Goal: Navigation & Orientation: Find specific page/section

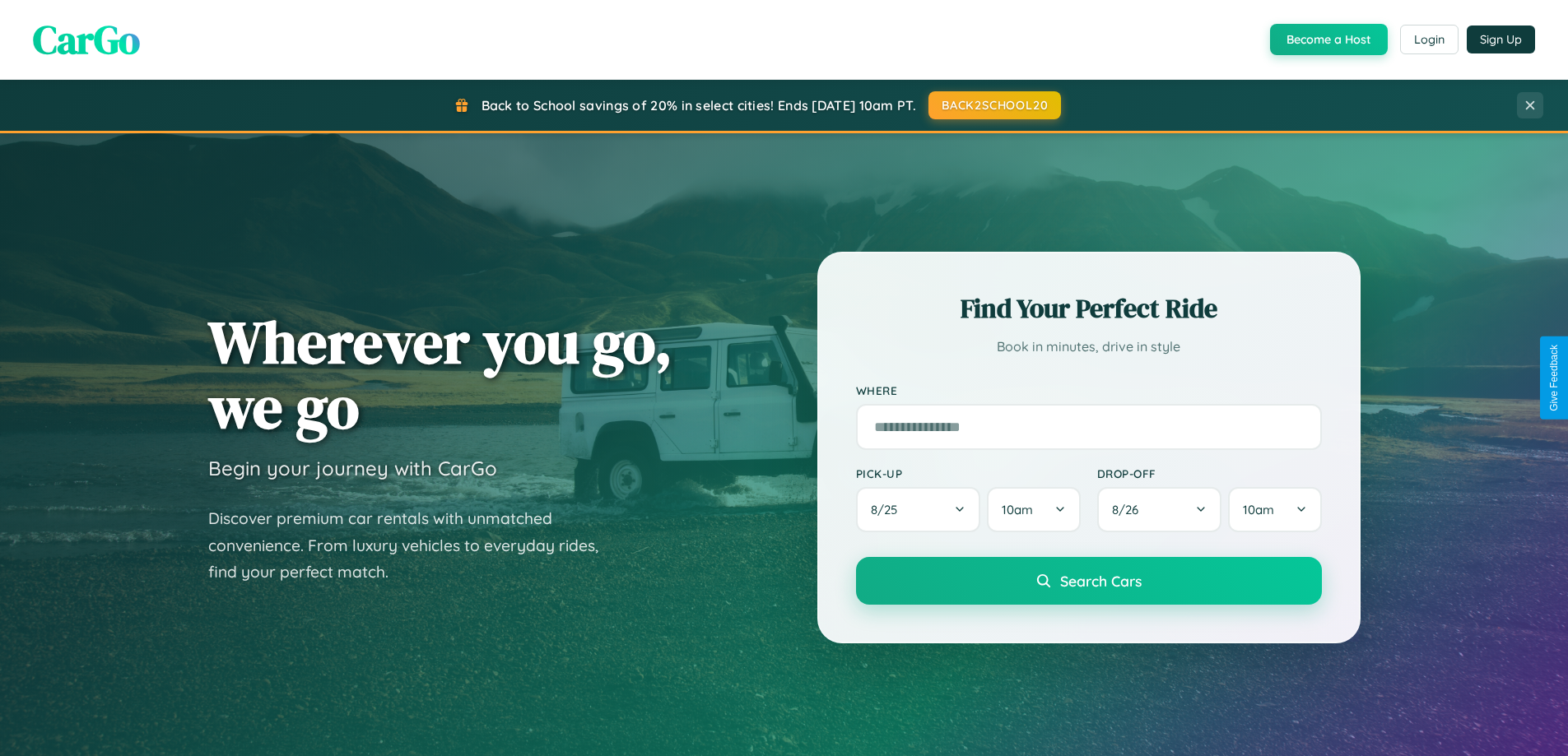
scroll to position [709, 0]
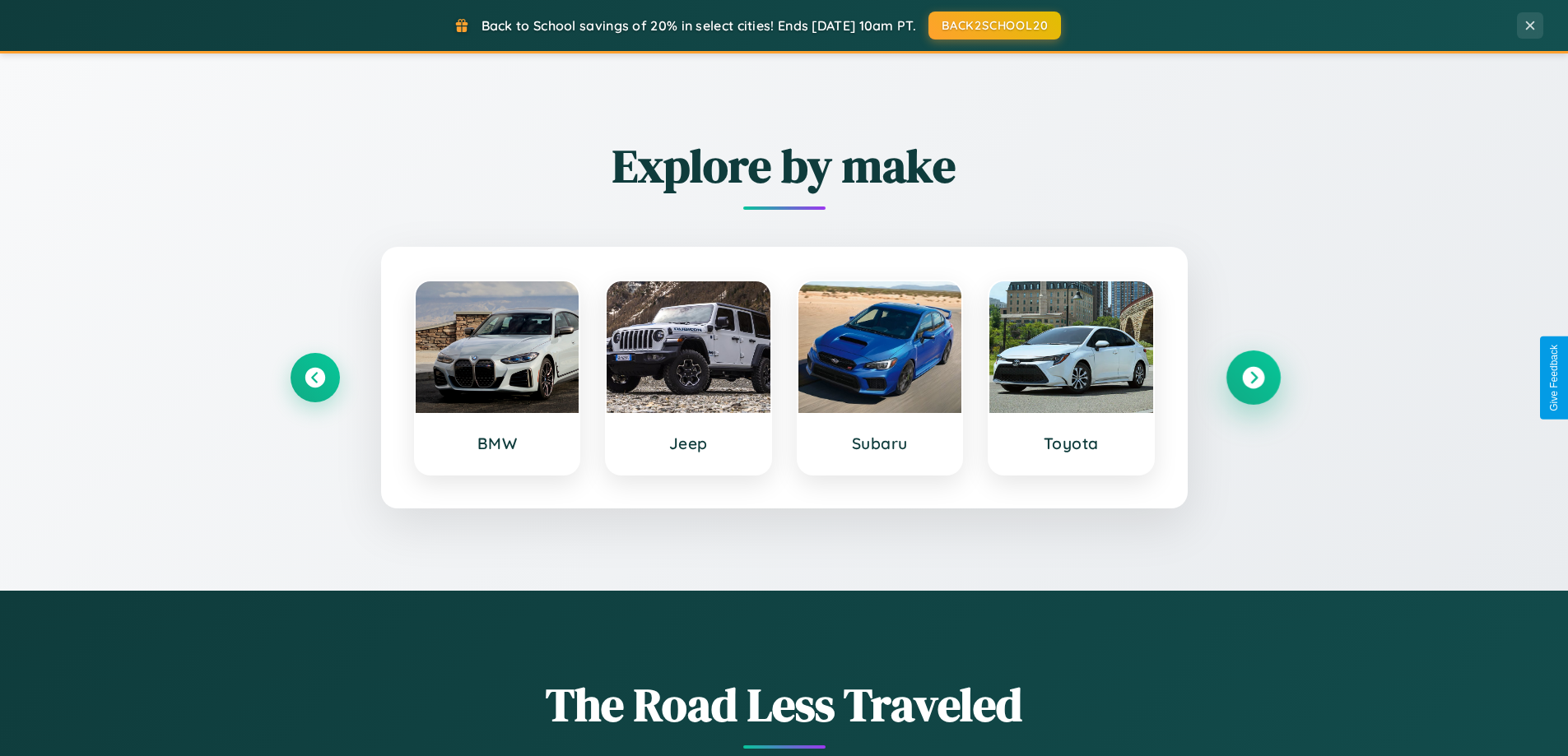
click at [1253, 378] on icon at bounding box center [1253, 378] width 22 height 22
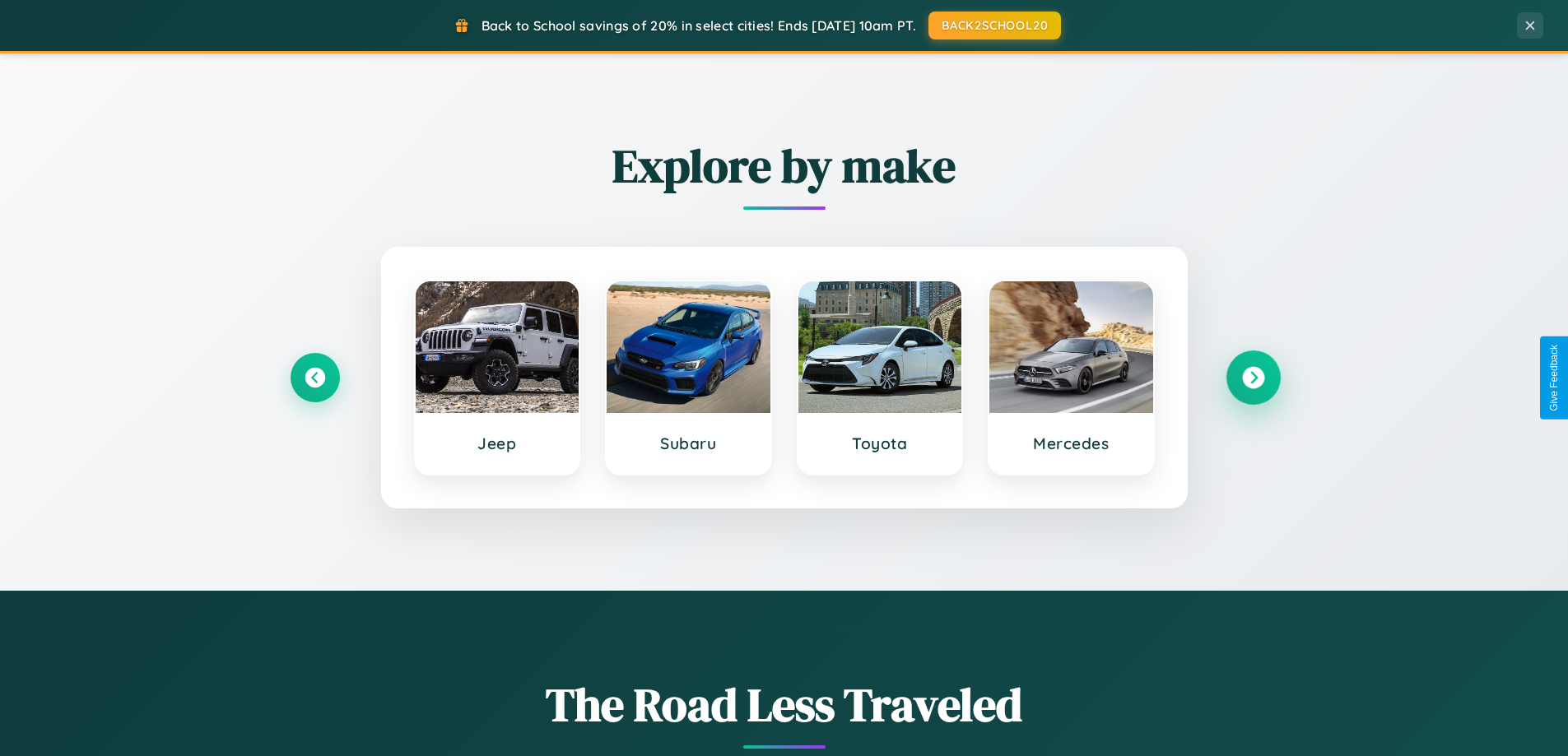
click at [1253, 378] on icon at bounding box center [1253, 378] width 22 height 22
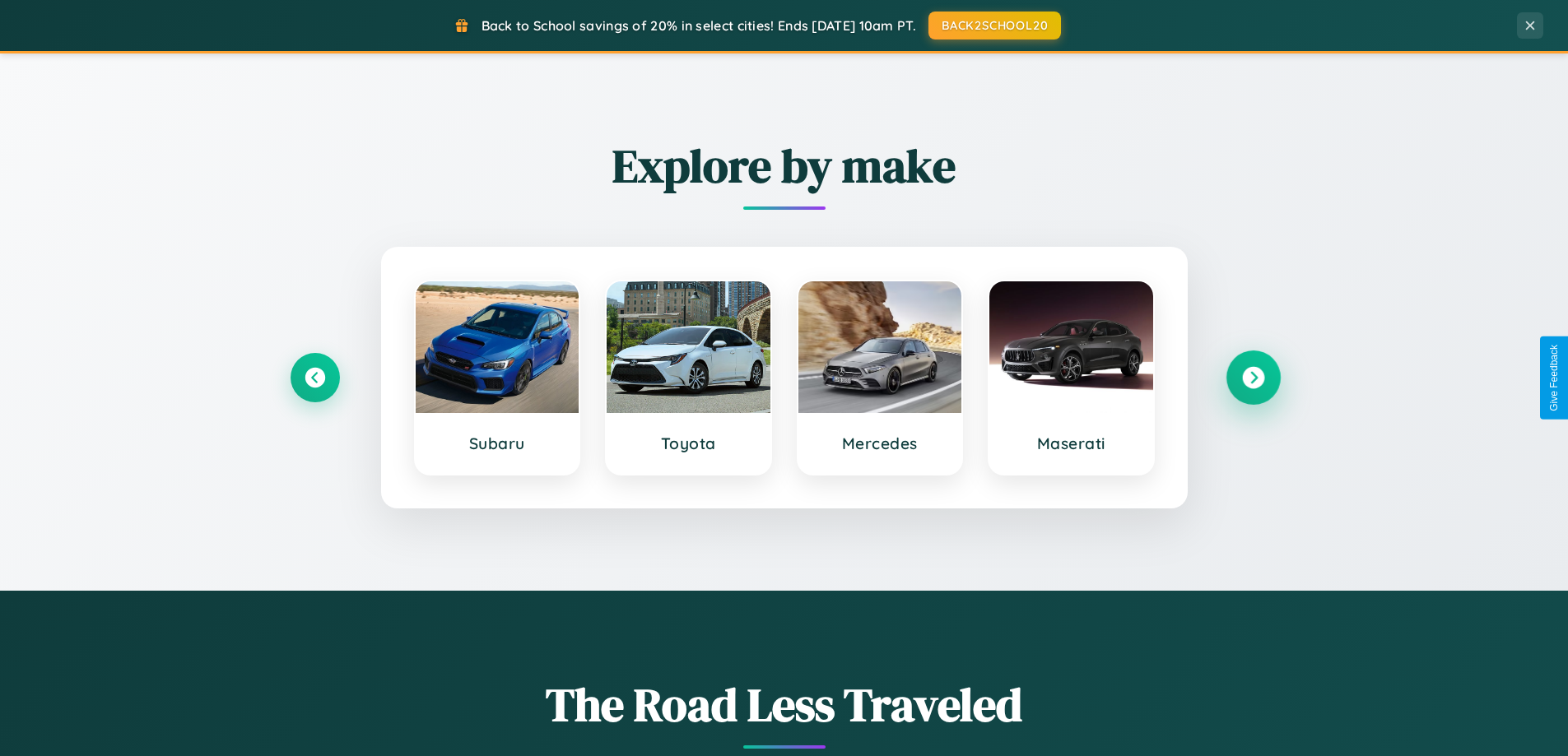
click at [1253, 378] on icon at bounding box center [1253, 378] width 22 height 22
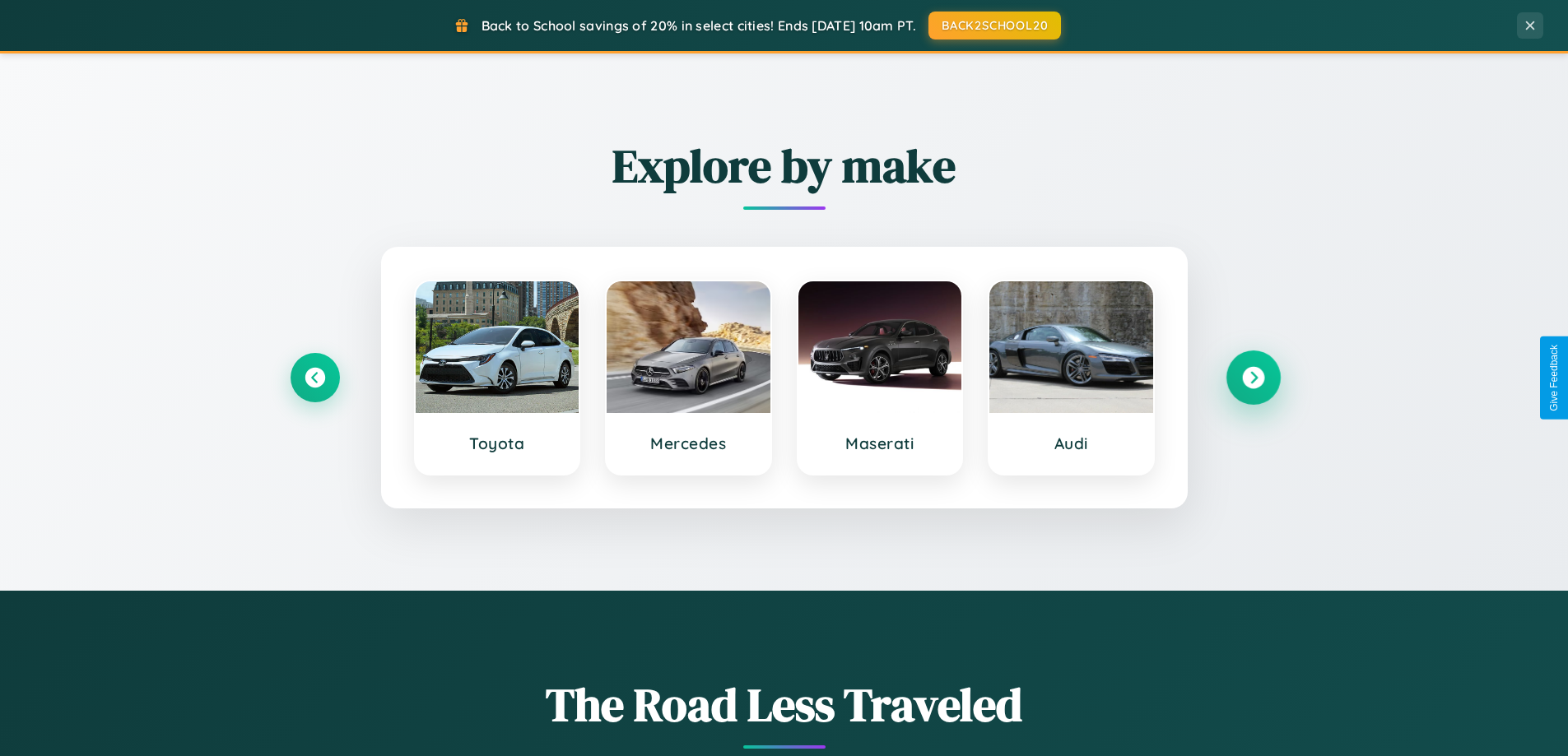
click at [1253, 378] on icon at bounding box center [1253, 378] width 22 height 22
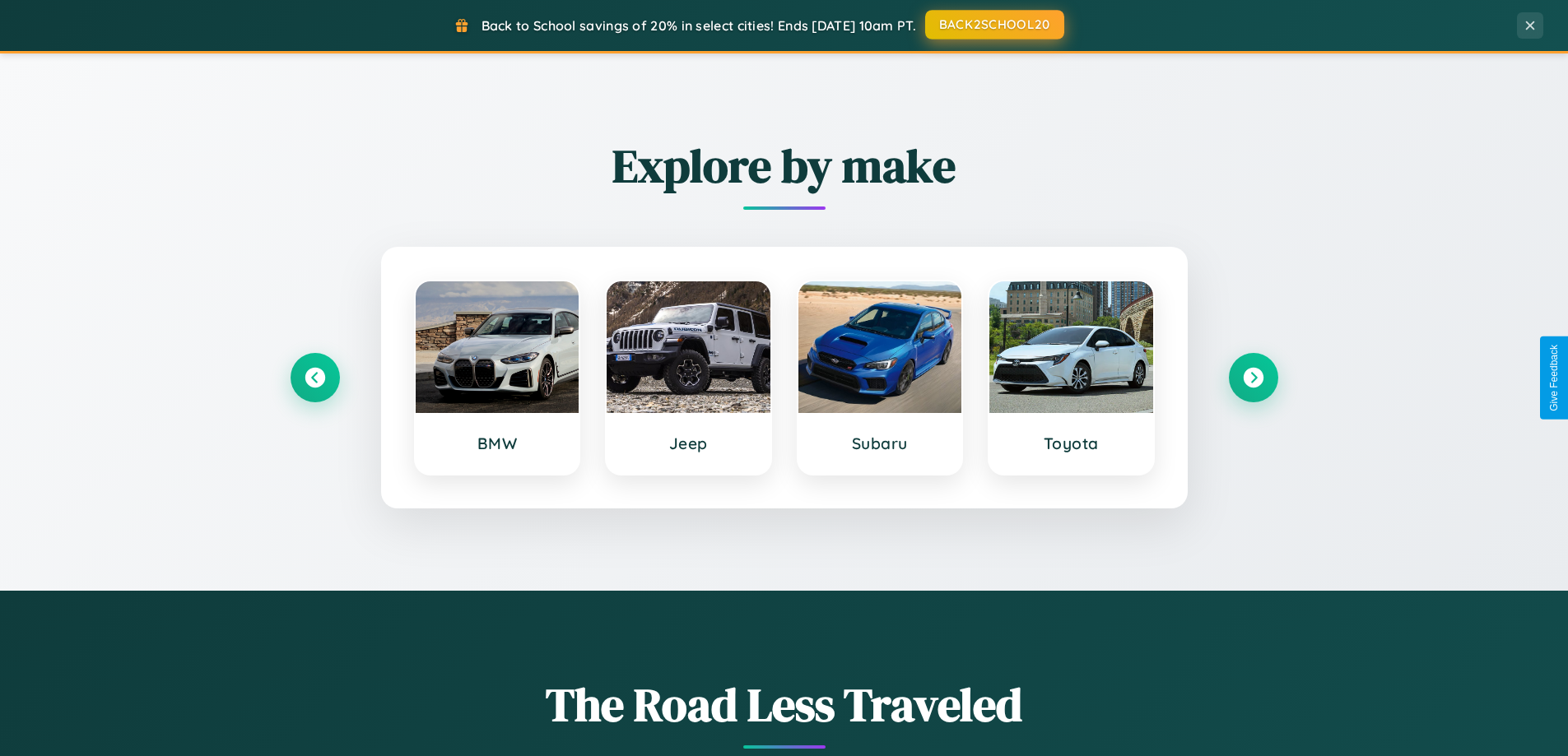
click at [993, 24] on button "BACK2SCHOOL20" at bounding box center [994, 25] width 139 height 30
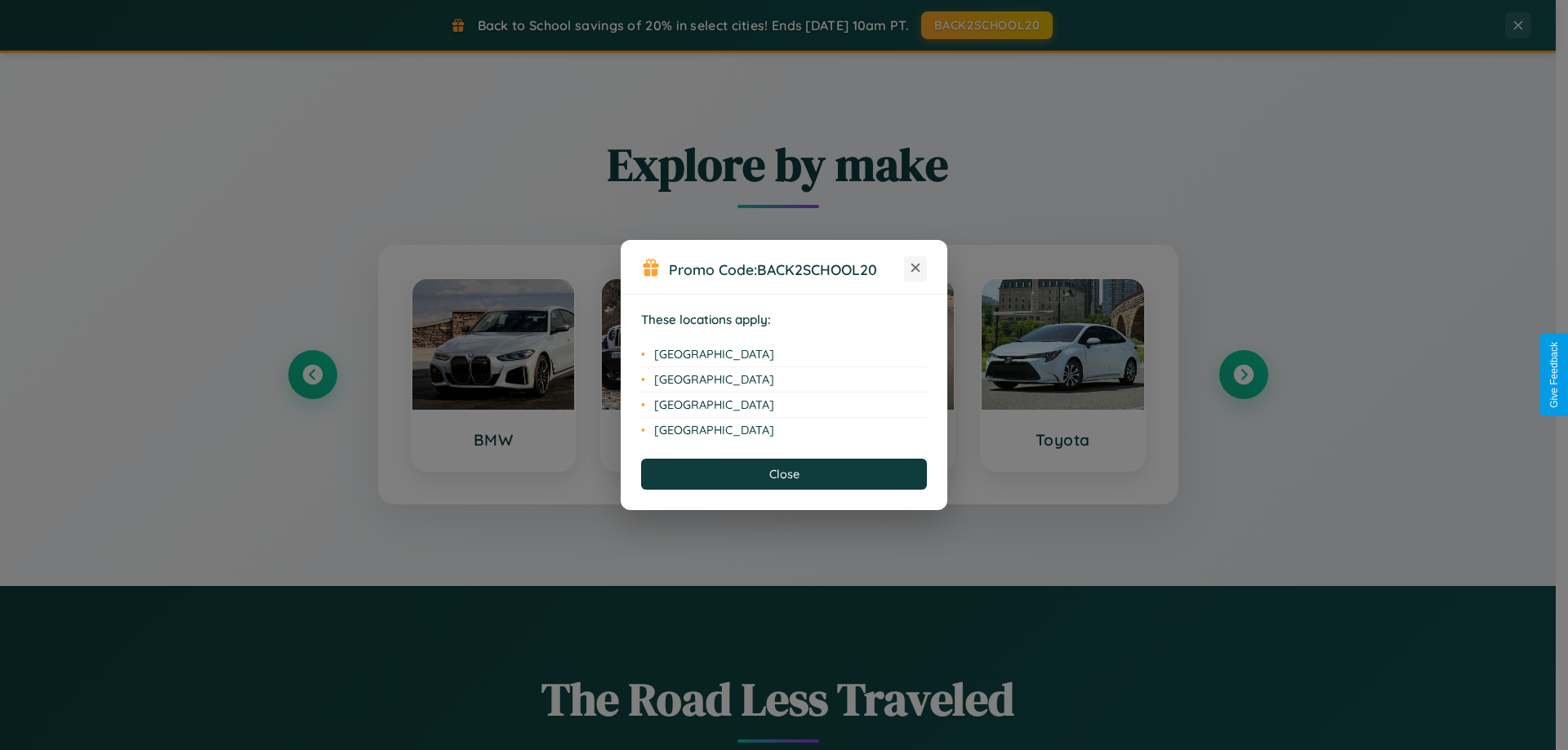
click at [915, 269] on icon at bounding box center [916, 269] width 9 height 9
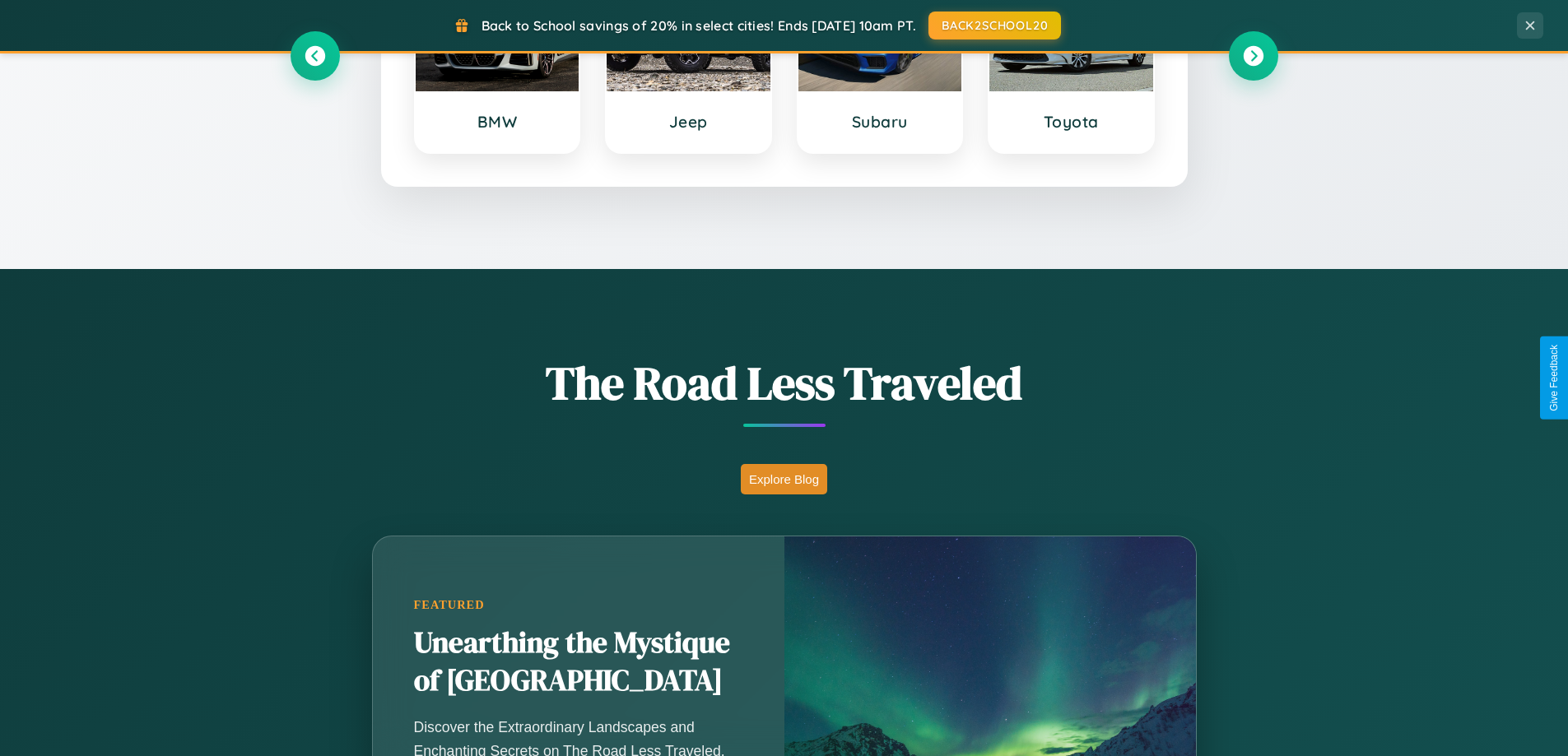
scroll to position [1132, 0]
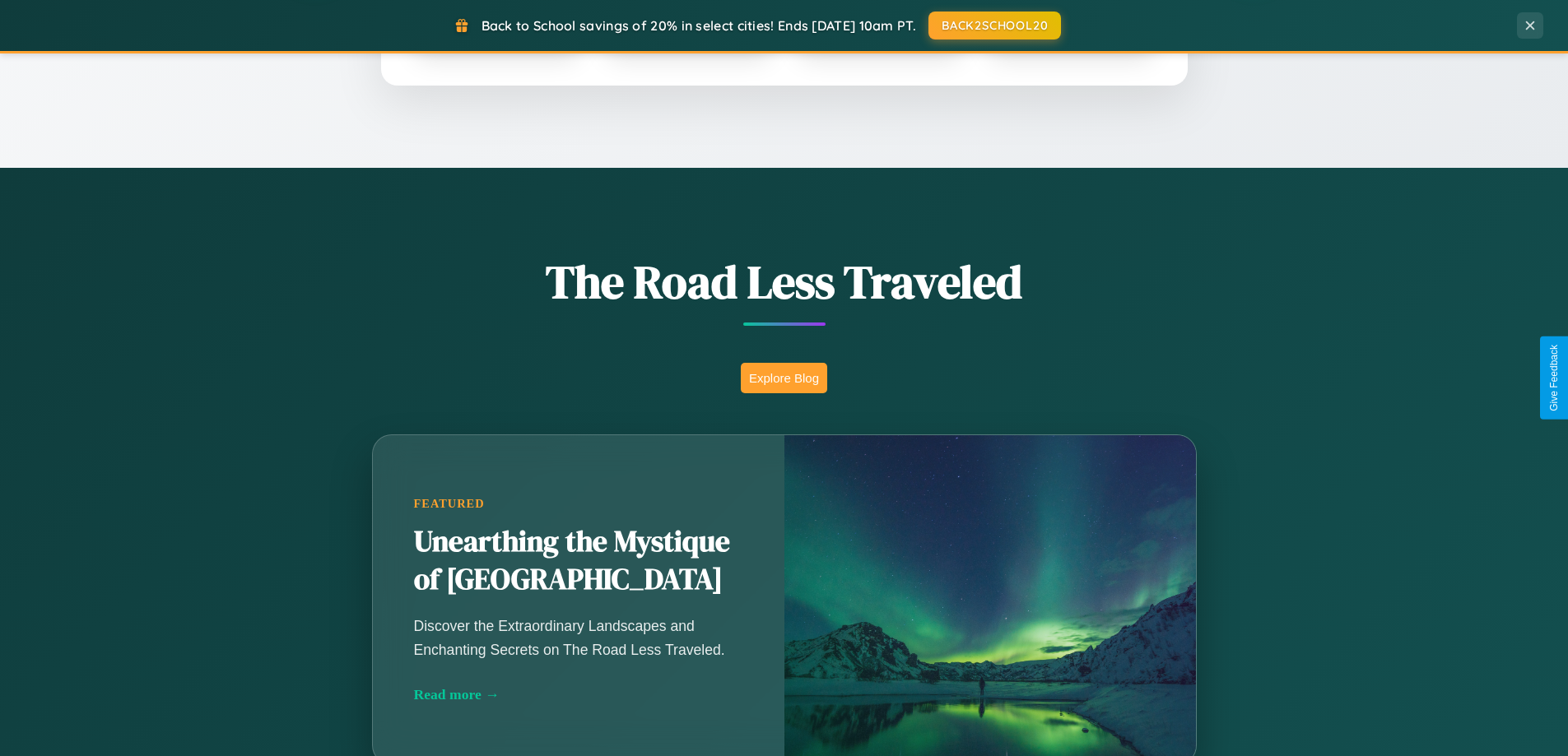
click at [783, 378] on button "Explore Blog" at bounding box center [784, 378] width 87 height 31
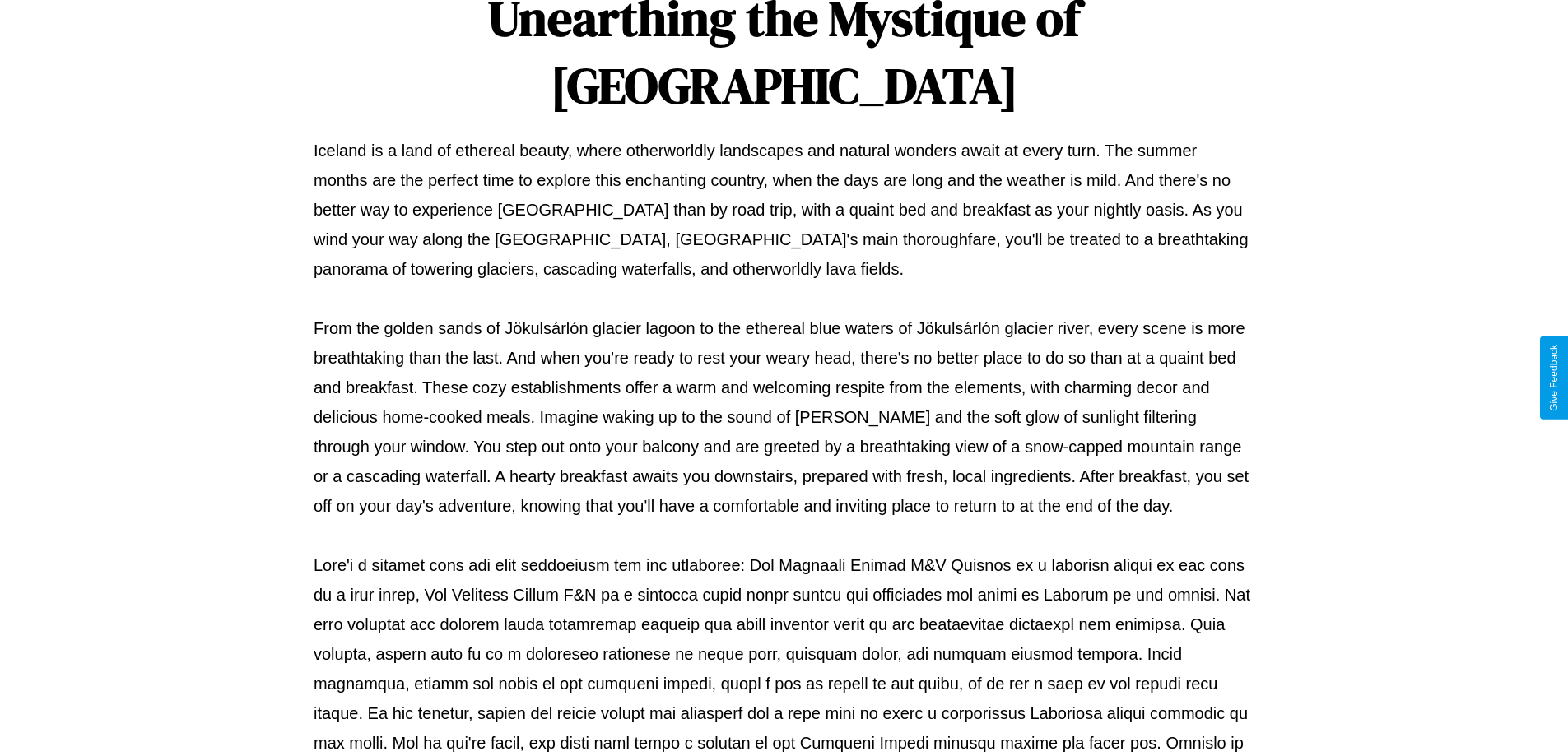
scroll to position [532, 0]
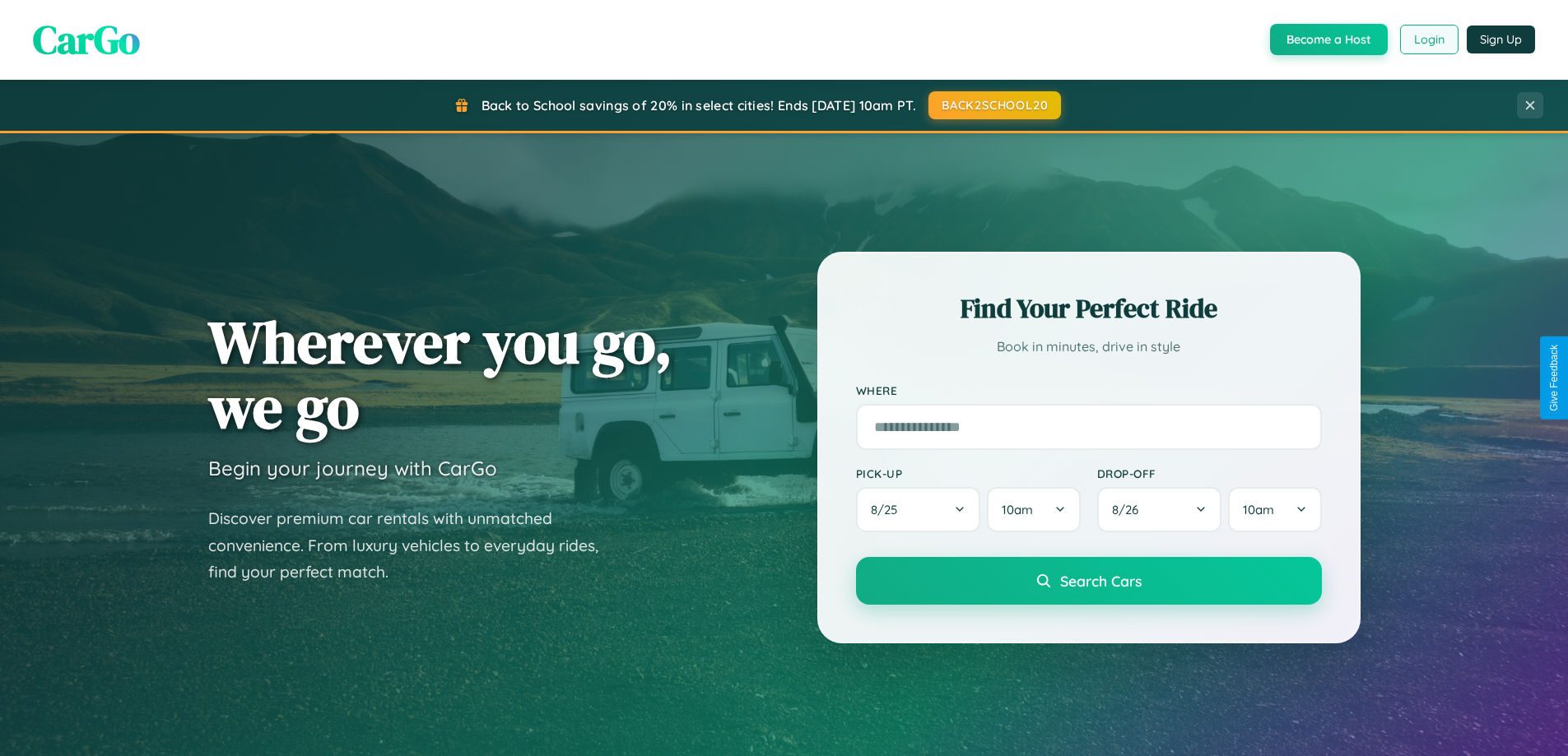
click at [1428, 39] on button "Login" at bounding box center [1429, 39] width 59 height 30
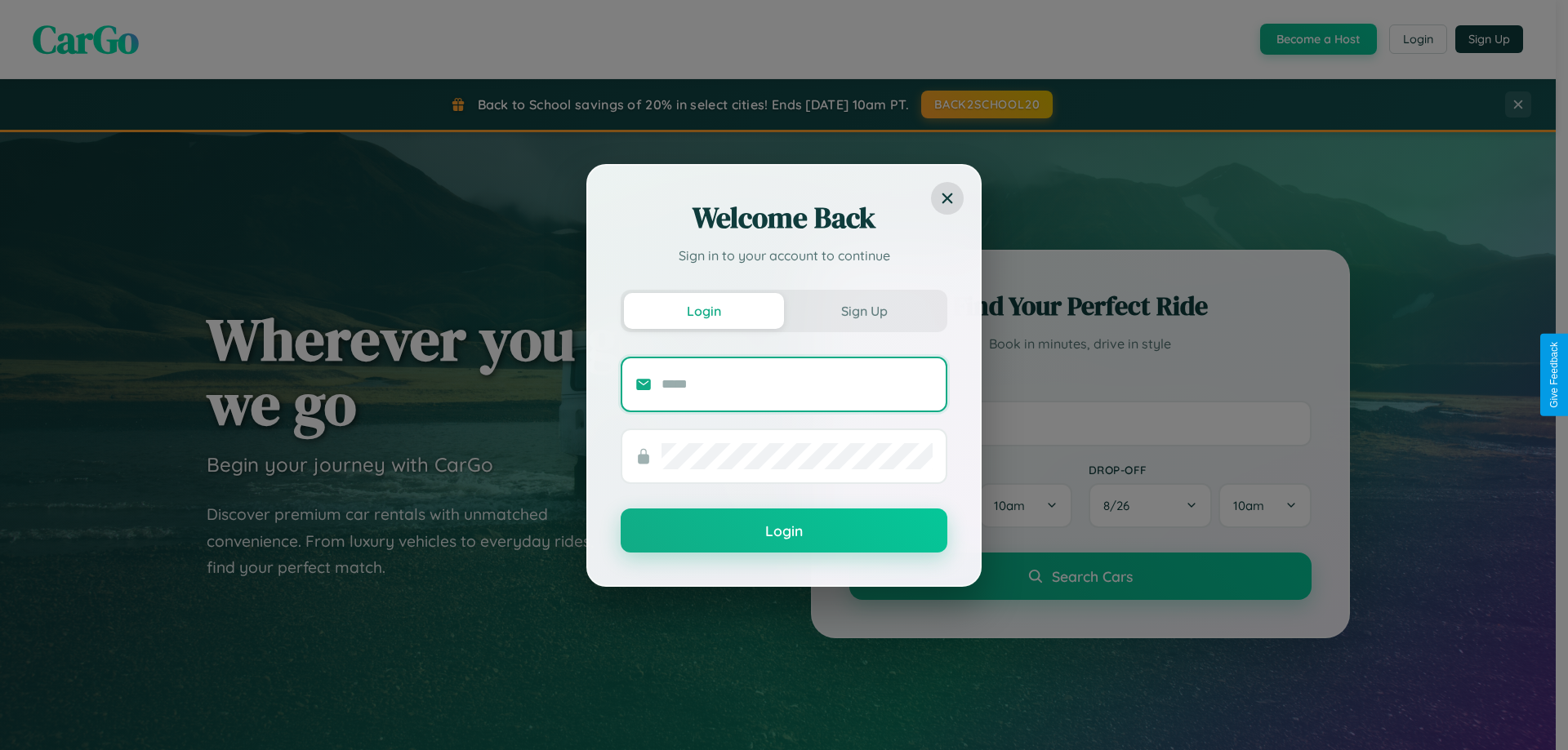
click at [797, 383] on input "text" at bounding box center [797, 384] width 271 height 26
type input "**********"
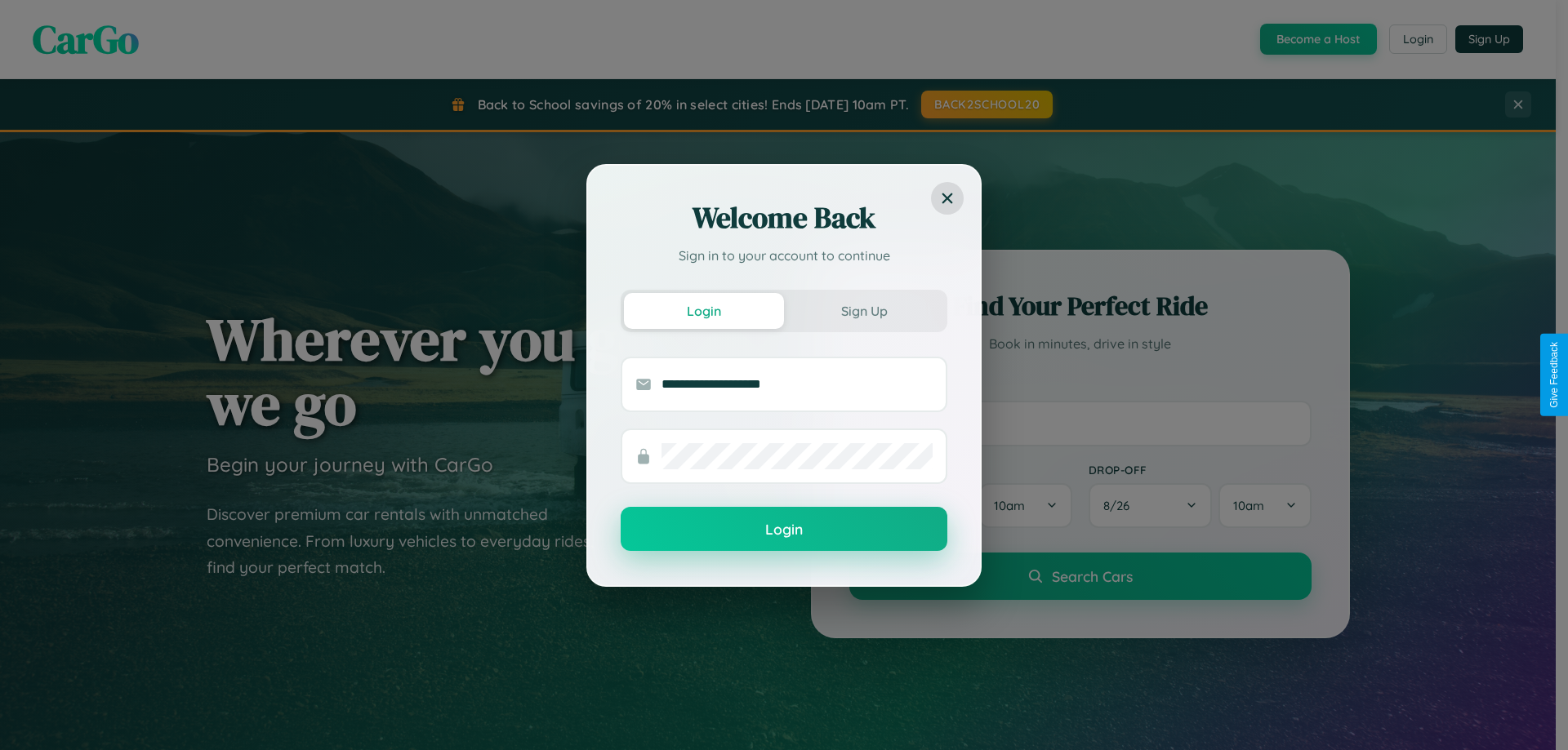
click at [784, 530] on button "Login" at bounding box center [784, 530] width 327 height 44
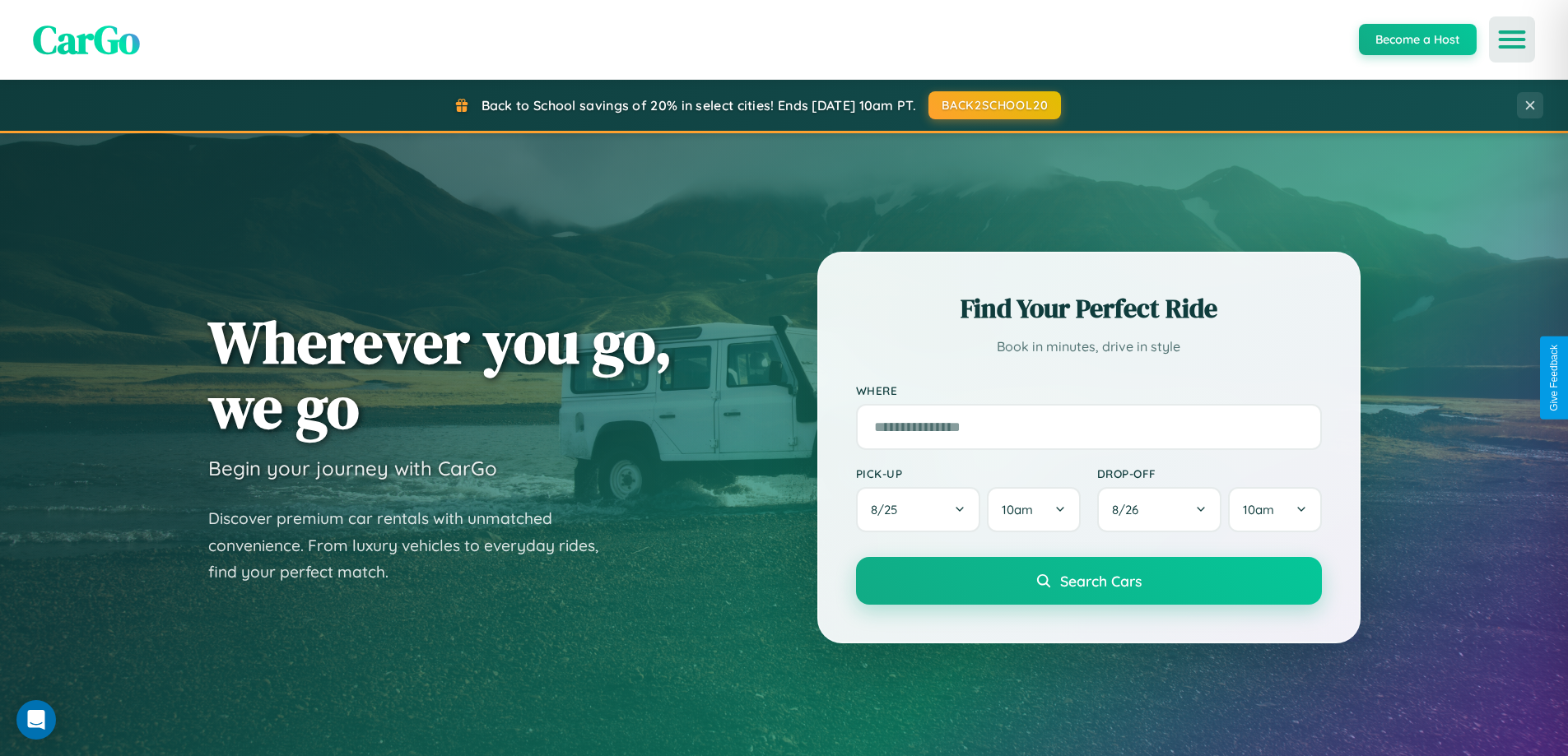
click at [1512, 39] on icon "Open menu" at bounding box center [1512, 39] width 24 height 15
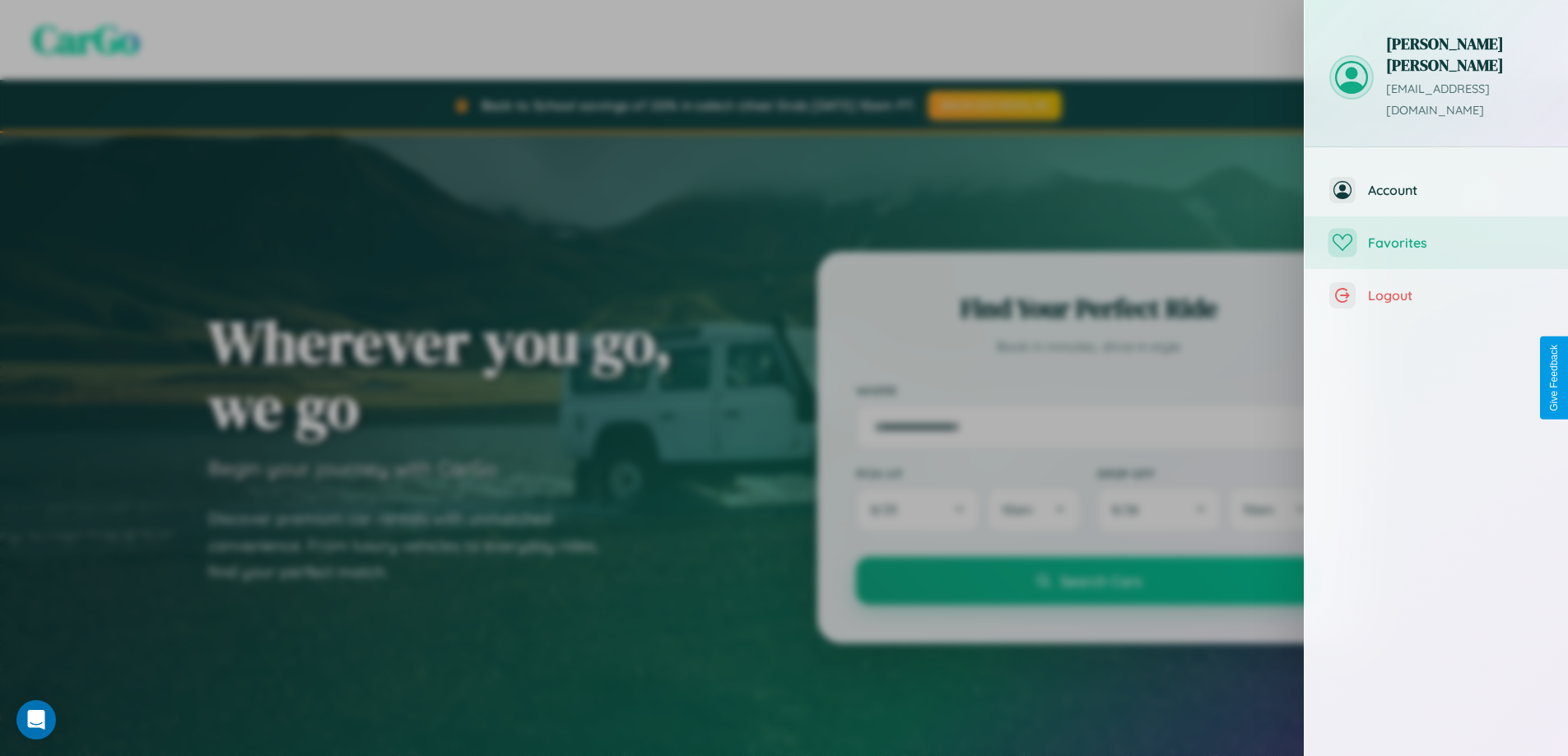
click at [1436, 234] on span "Favorites" at bounding box center [1455, 243] width 175 height 17
